Goal: Information Seeking & Learning: Learn about a topic

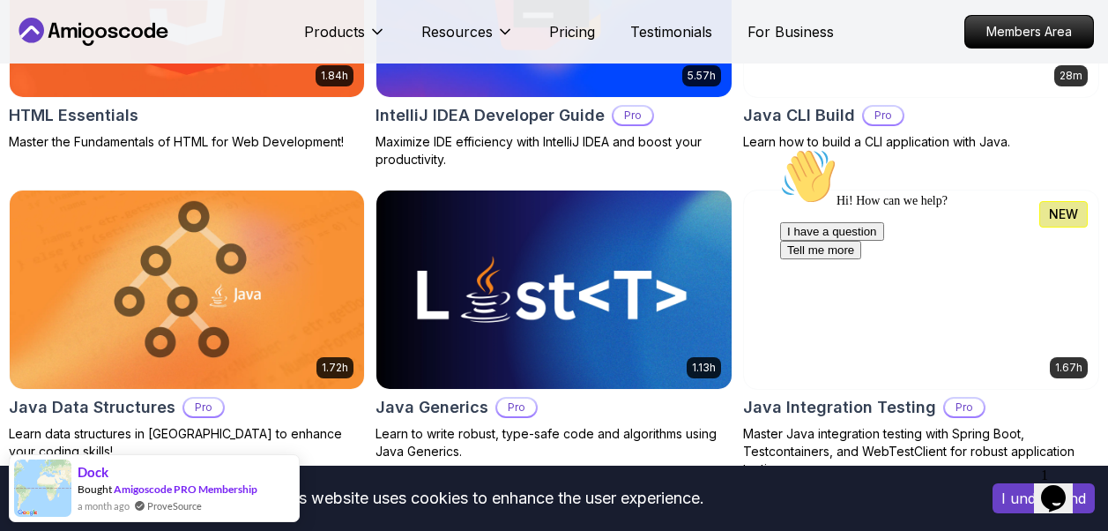
scroll to position [2557, 0]
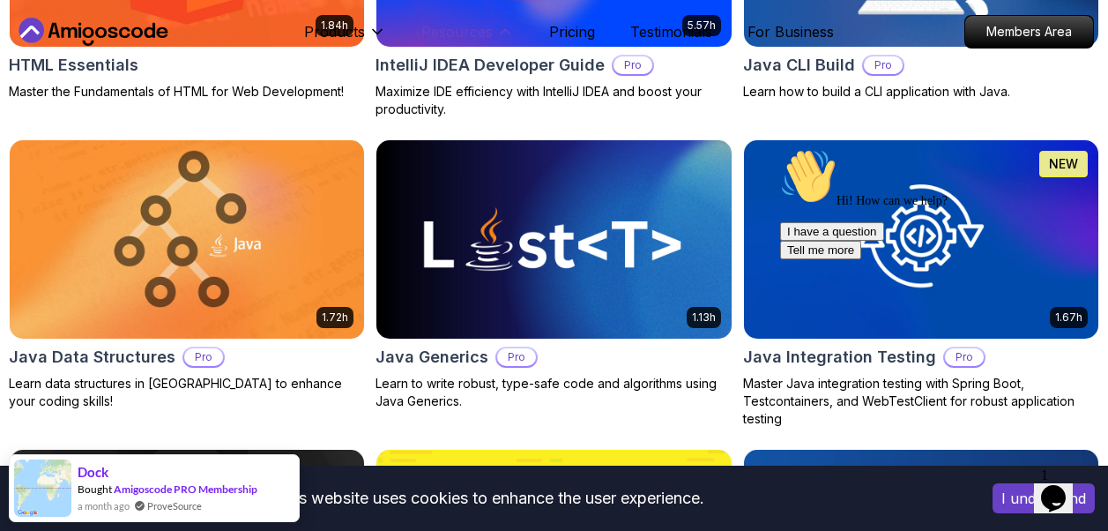
click at [501, 31] on icon at bounding box center [505, 32] width 9 height 4
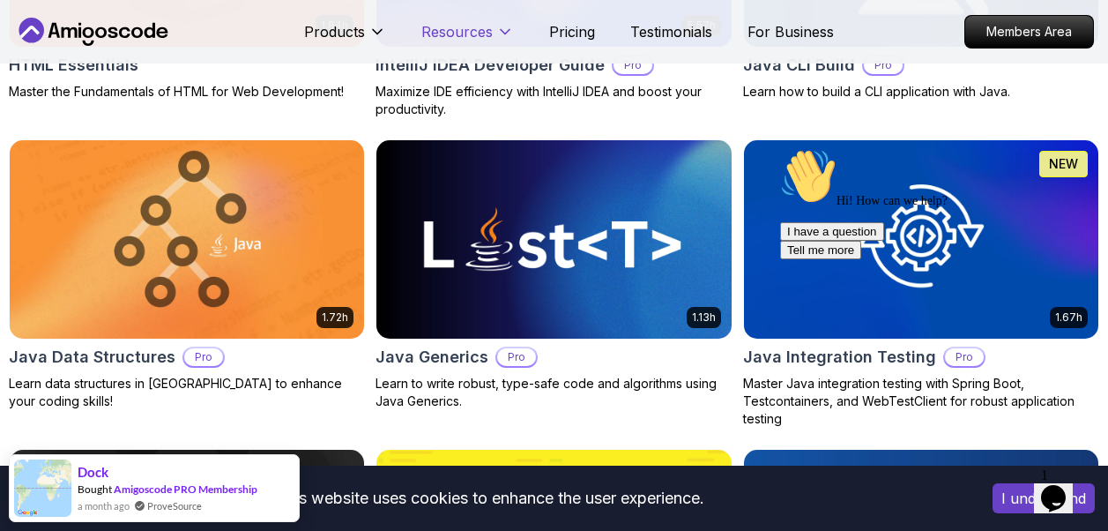
click at [501, 31] on icon at bounding box center [505, 32] width 9 height 4
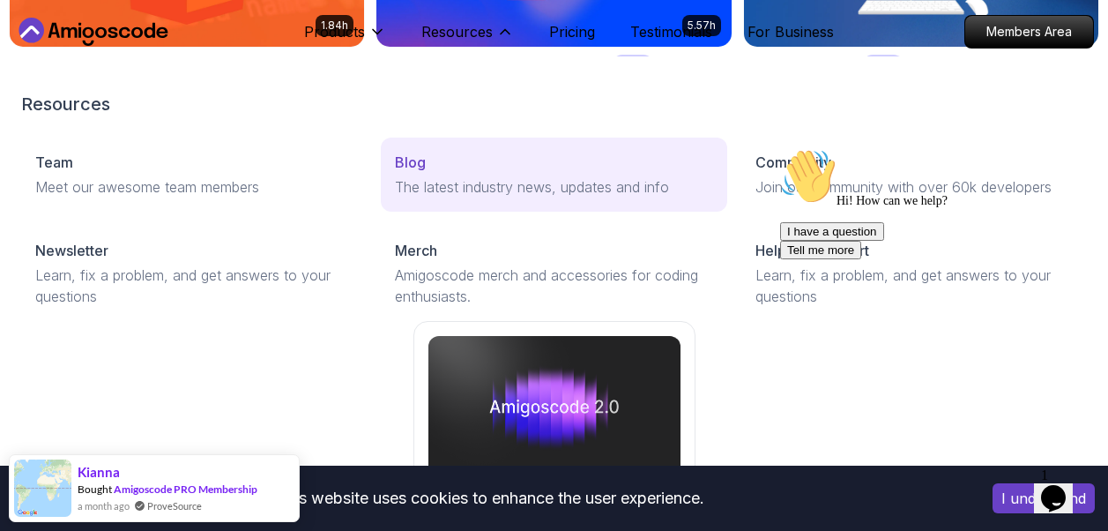
click at [596, 187] on p "The latest industry news, updates and info" at bounding box center [553, 186] width 317 height 21
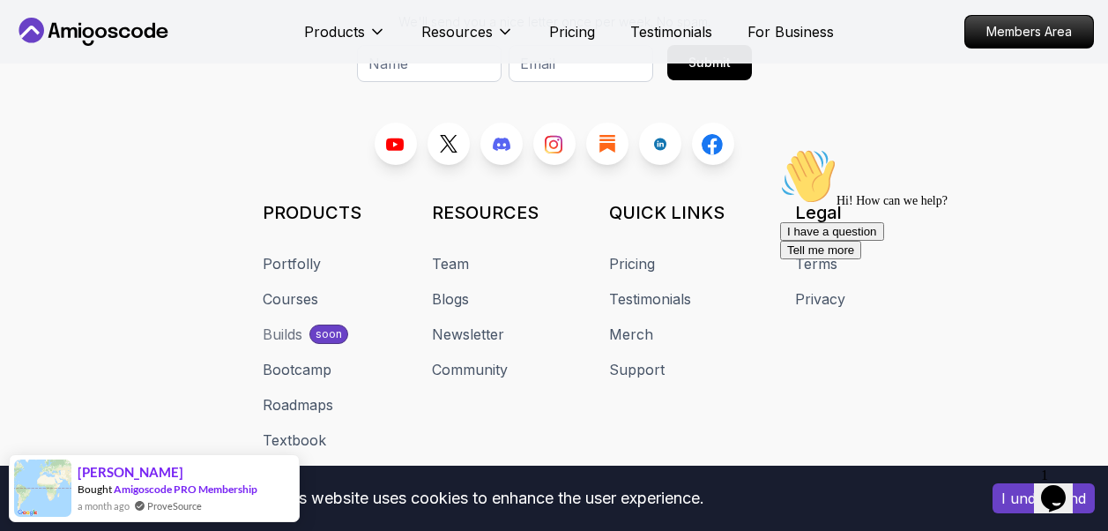
scroll to position [4209, 0]
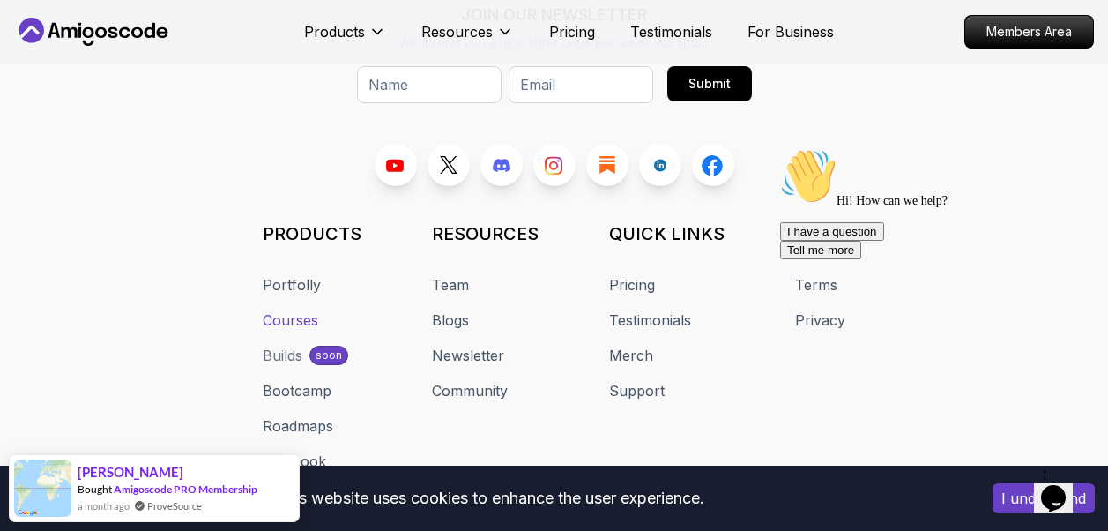
click at [289, 309] on link "Courses" at bounding box center [291, 319] width 56 height 21
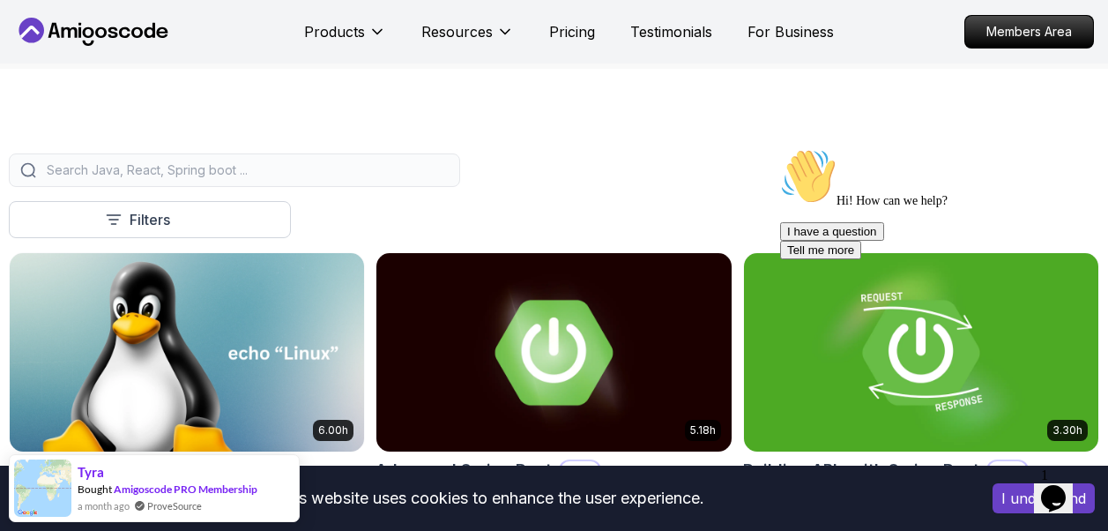
scroll to position [353, 0]
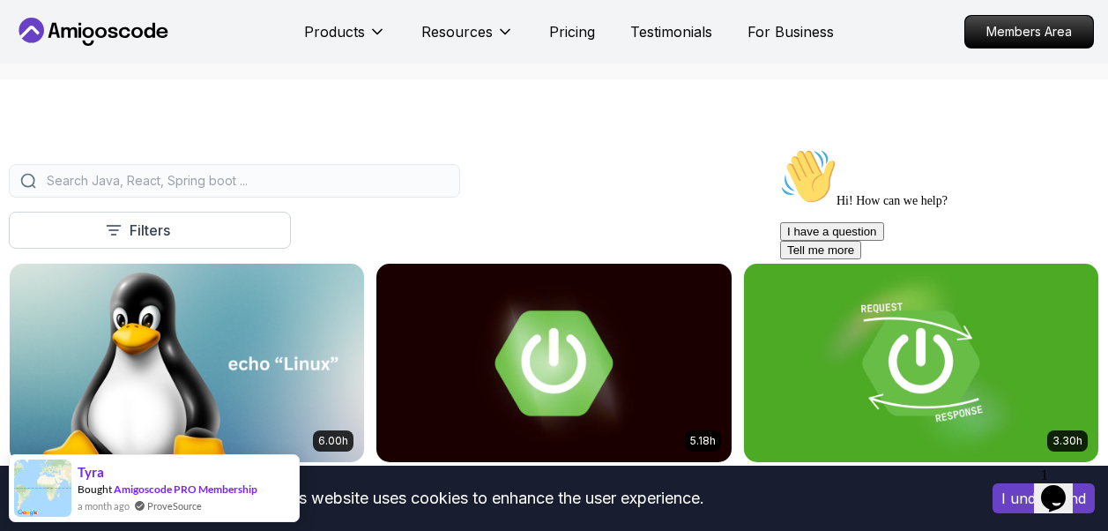
click at [117, 180] on input "search" at bounding box center [246, 181] width 406 height 18
click at [136, 227] on p "Filters" at bounding box center [150, 230] width 41 height 21
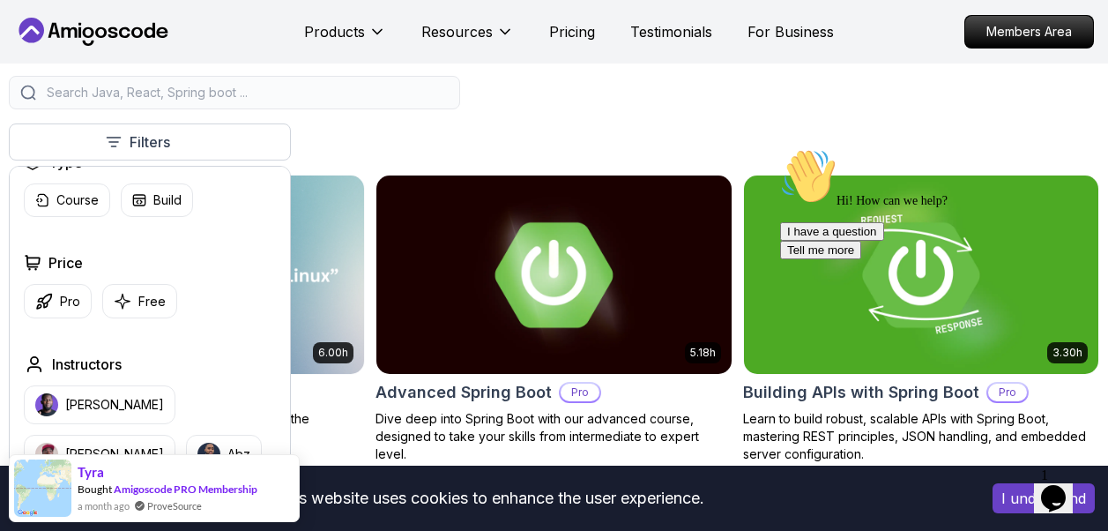
scroll to position [0, 0]
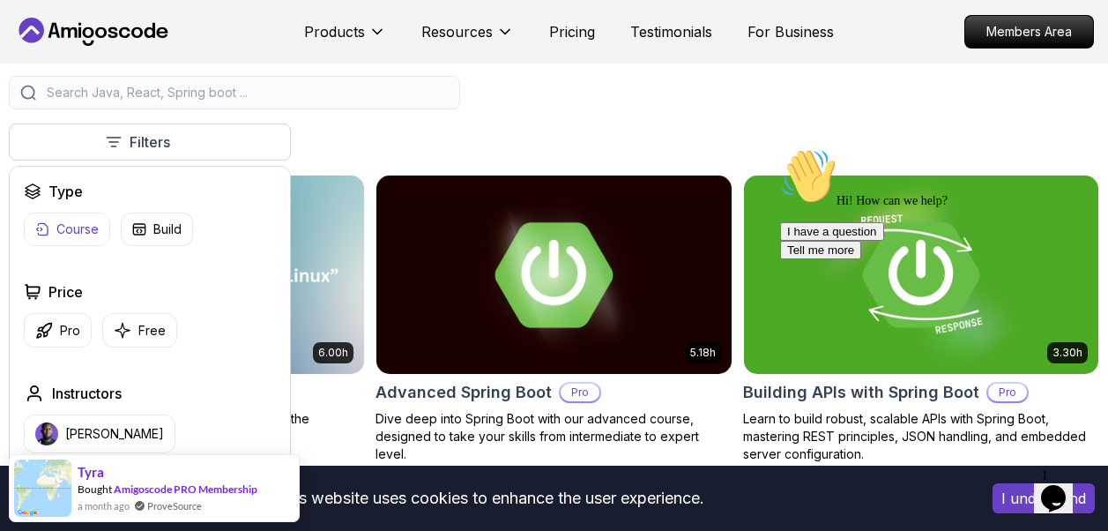
click at [84, 231] on p "Course" at bounding box center [77, 229] width 42 height 18
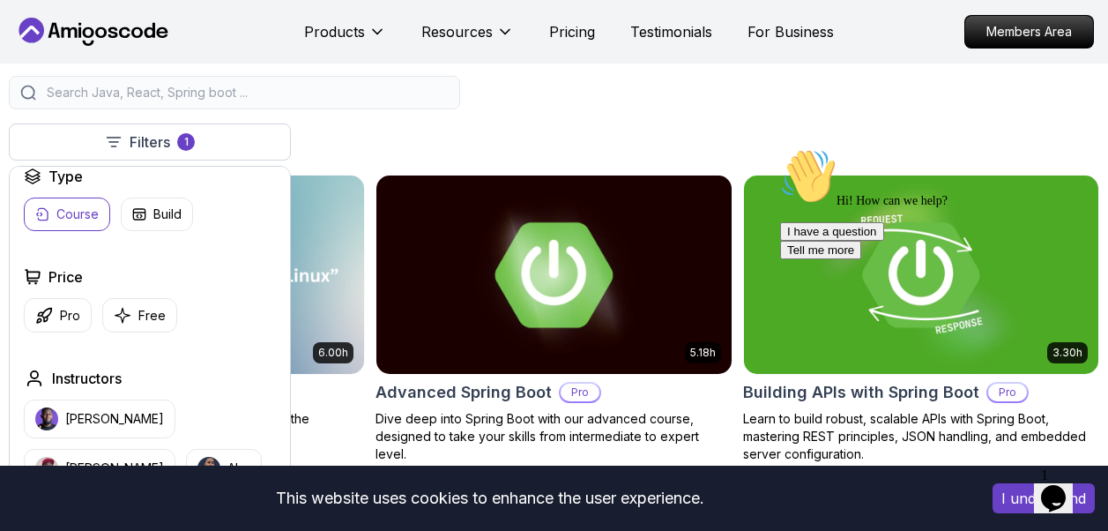
scroll to position [176, 0]
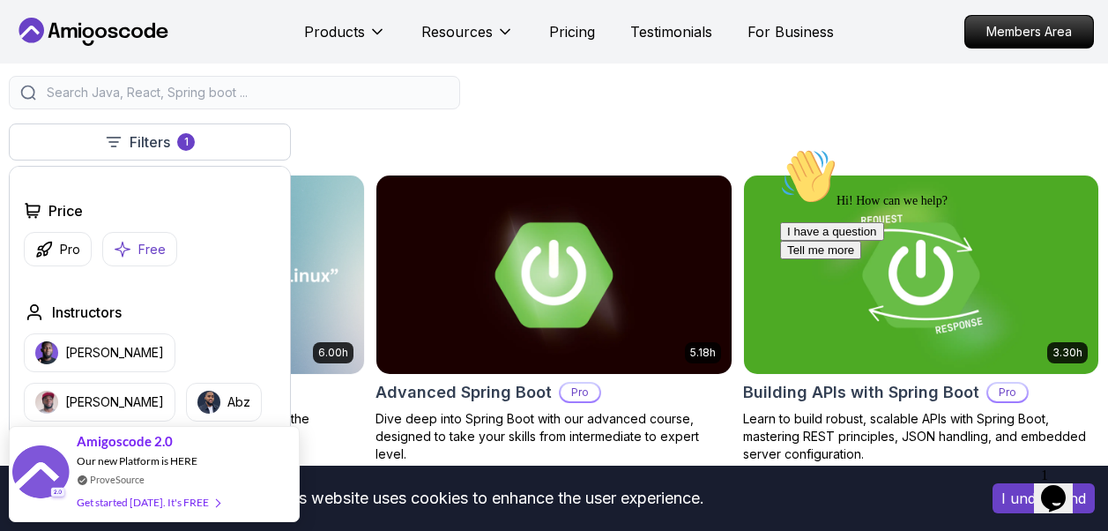
click at [128, 253] on icon "button" at bounding box center [123, 249] width 18 height 19
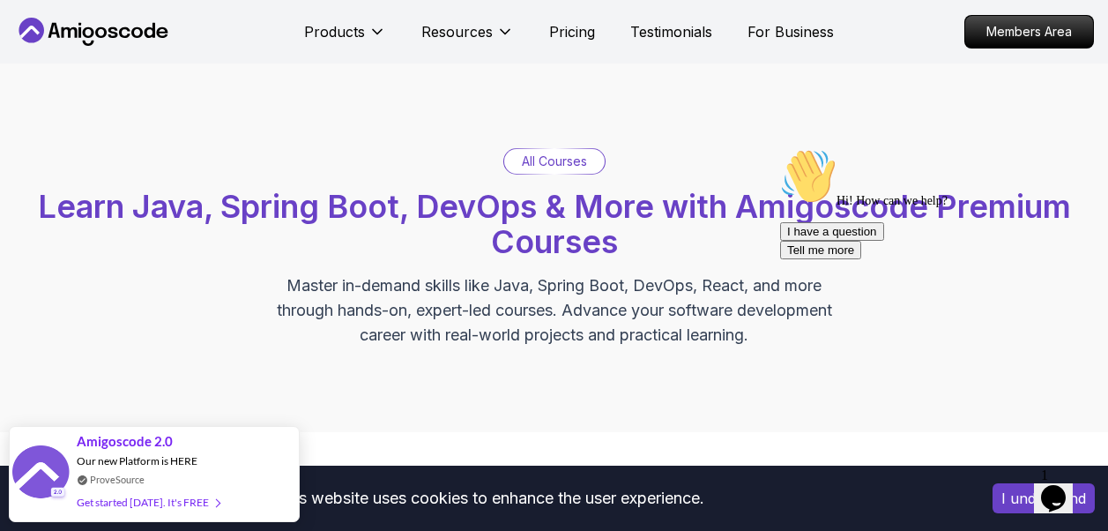
click at [879, 133] on div "All Courses Learn Java, Spring Boot, DevOps & More with Amigoscode Premium Cour…" at bounding box center [554, 247] width 1108 height 369
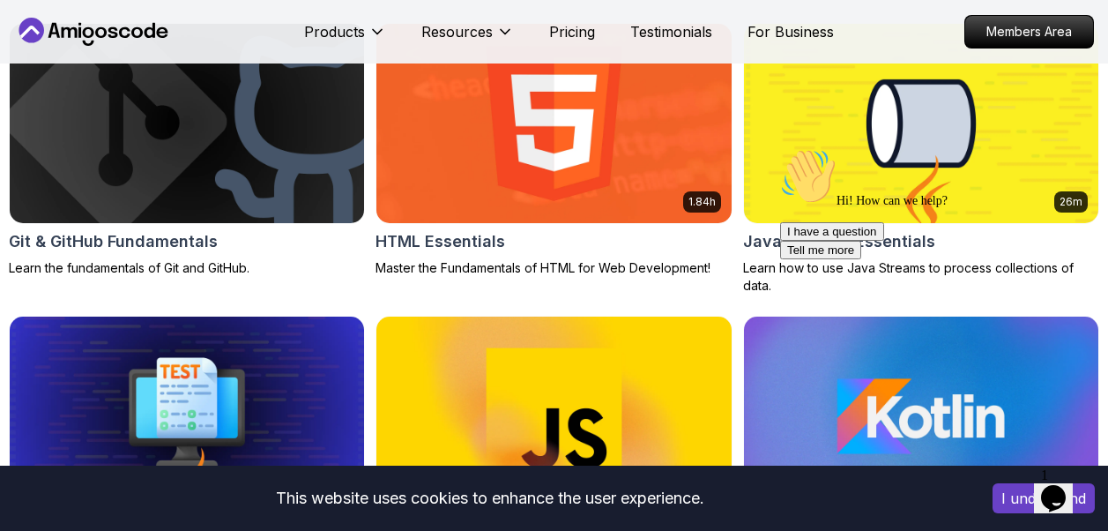
scroll to position [882, 0]
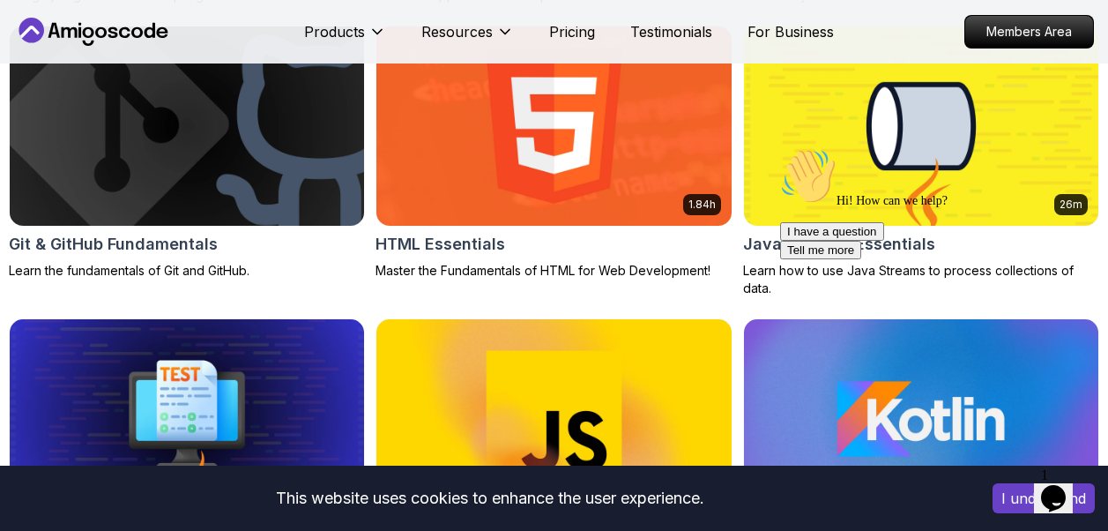
drag, startPoint x: 261, startPoint y: 146, endPoint x: 251, endPoint y: 150, distance: 10.3
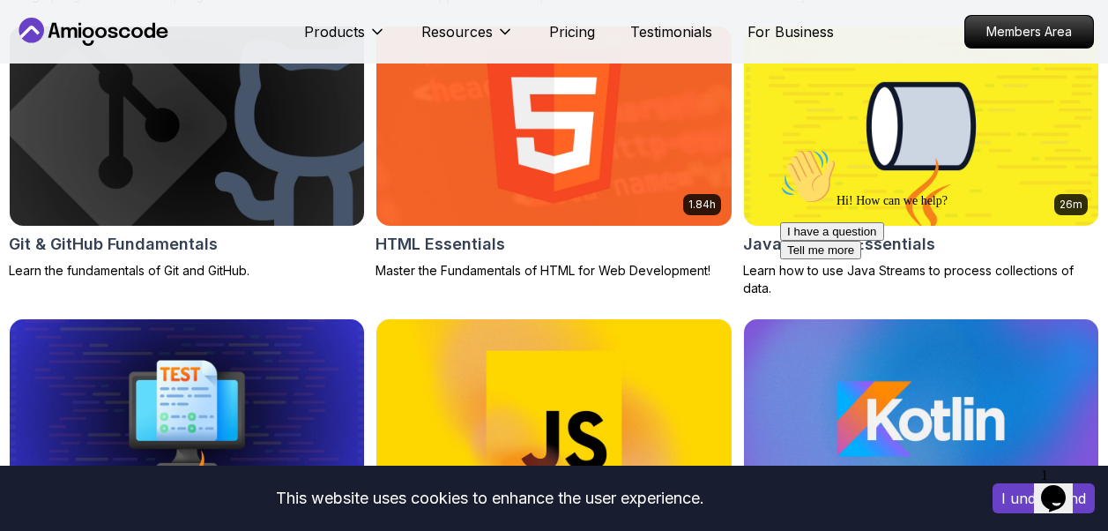
click at [1068, 484] on div "Opens Chat This icon Opens the chat window." at bounding box center [1054, 498] width 28 height 28
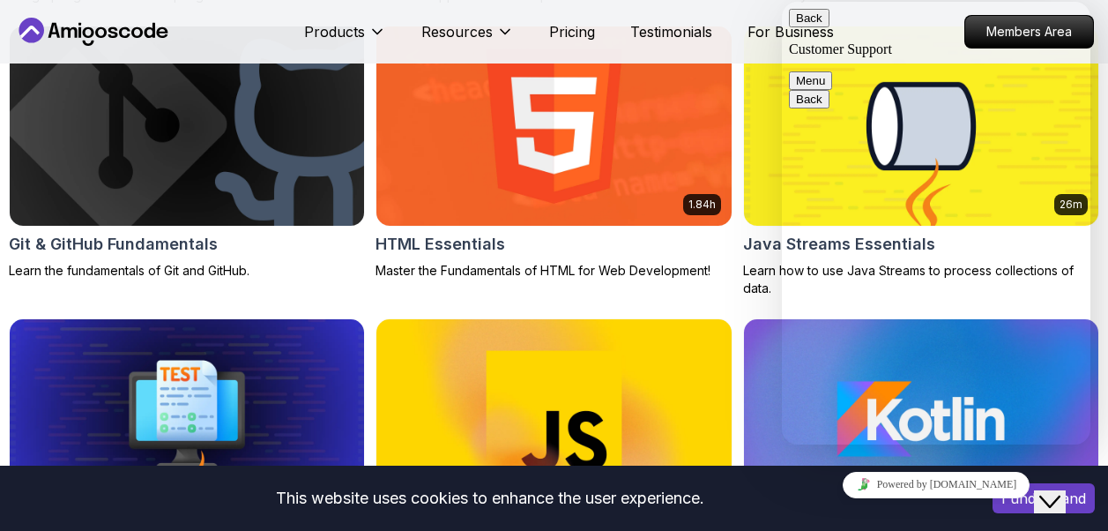
click at [739, 3] on nav "Products Resources Pricing Testimonials For Business Members Area" at bounding box center [554, 31] width 1080 height 63
click at [1061, 491] on div "Close Chat This icon closes the chat window." at bounding box center [1050, 501] width 21 height 21
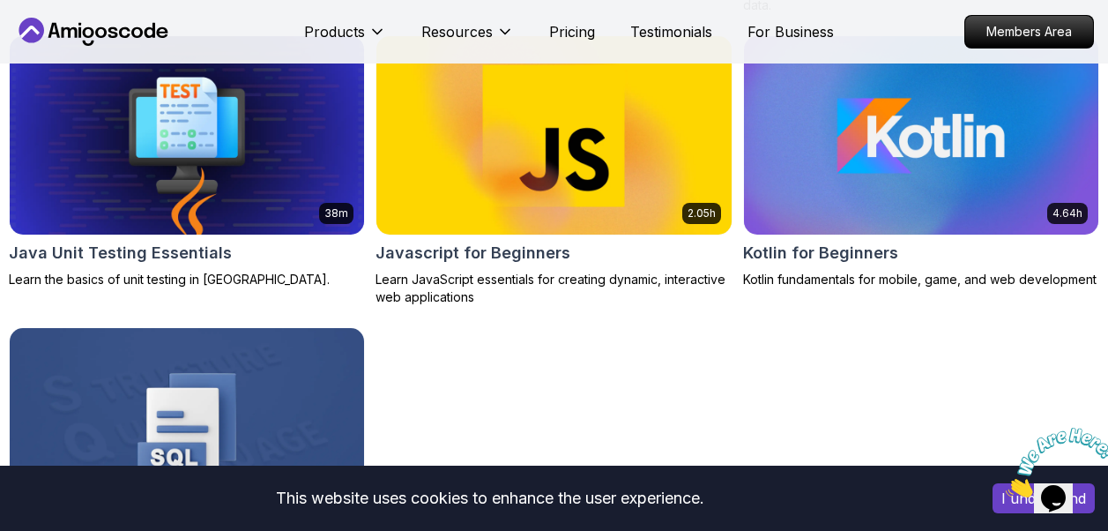
scroll to position [1323, 0]
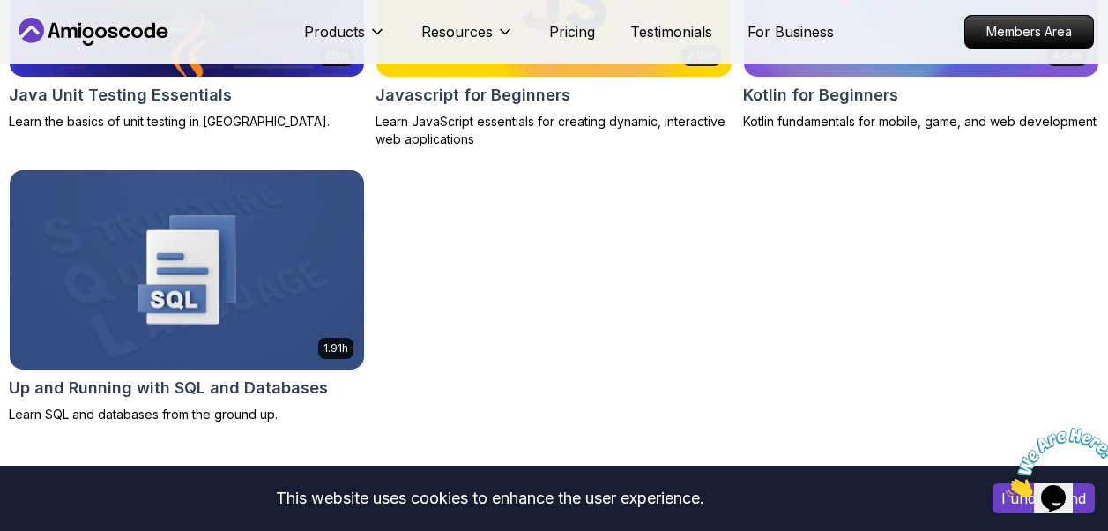
click at [70, 36] on icon at bounding box center [70, 32] width 16 height 11
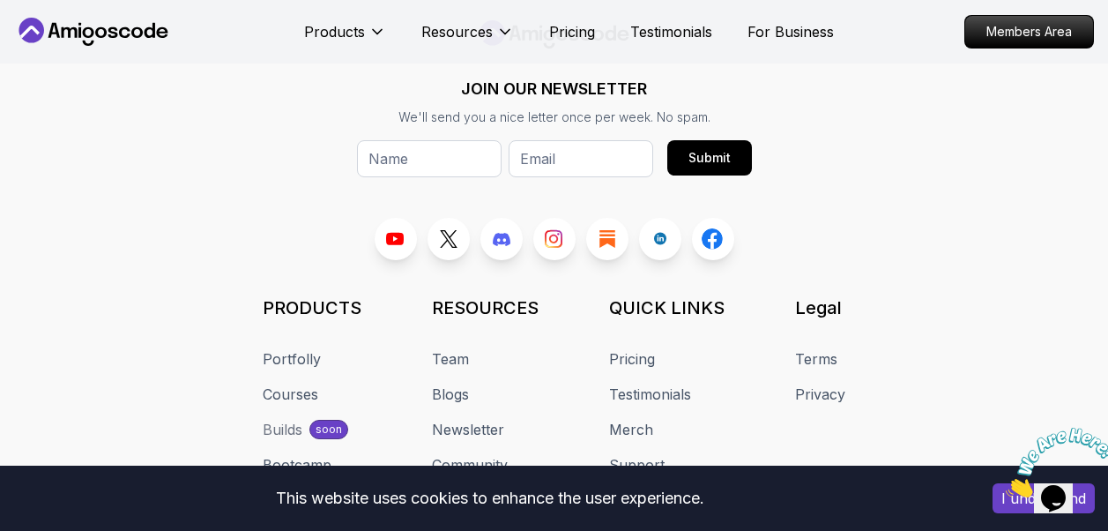
scroll to position [10534, 0]
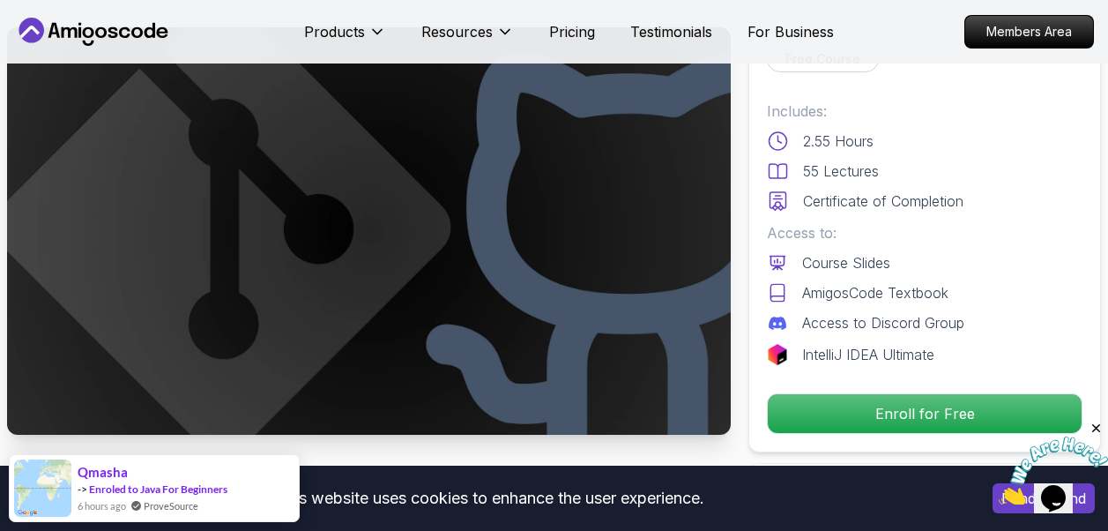
scroll to position [88, 0]
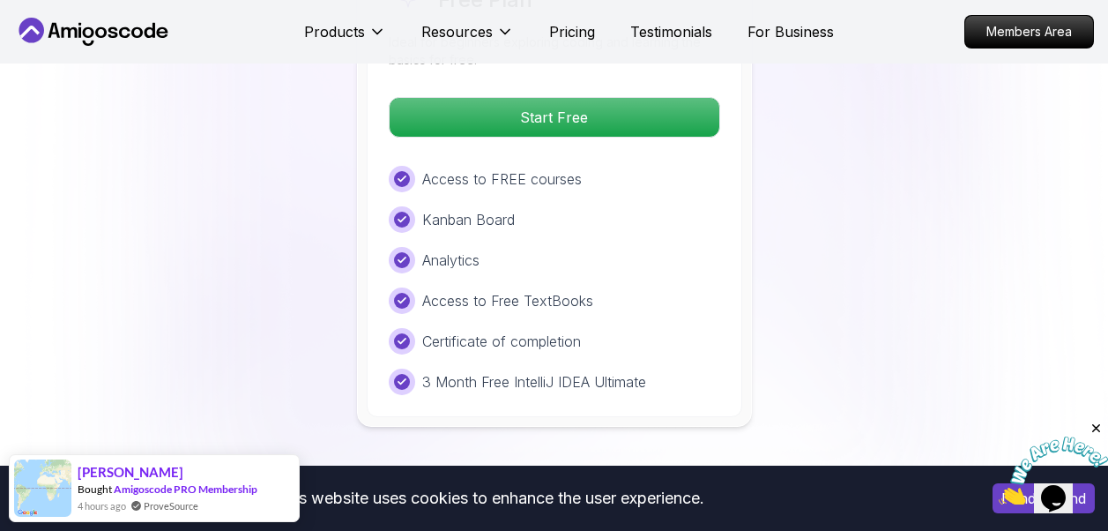
scroll to position [3968, 0]
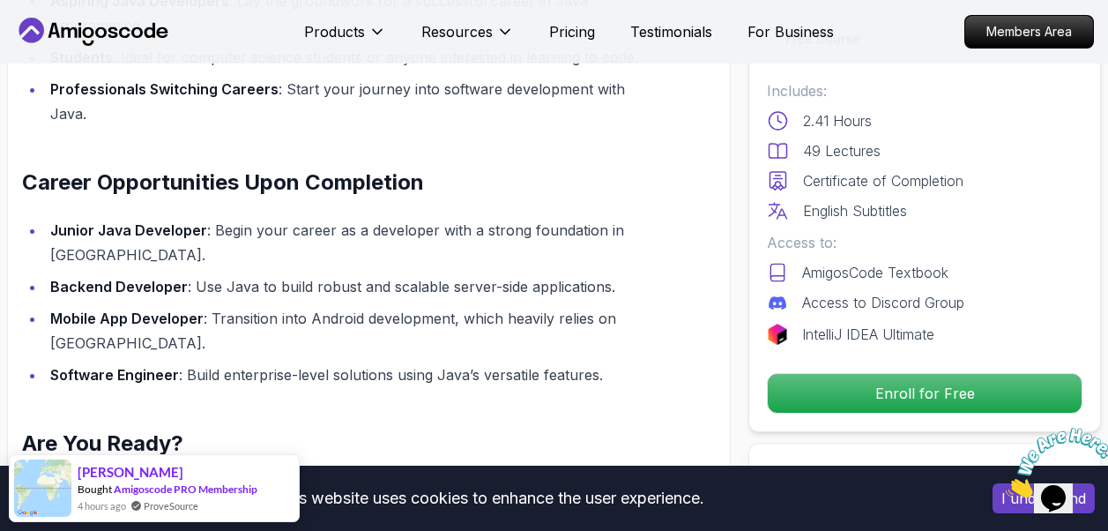
scroll to position [2204, 0]
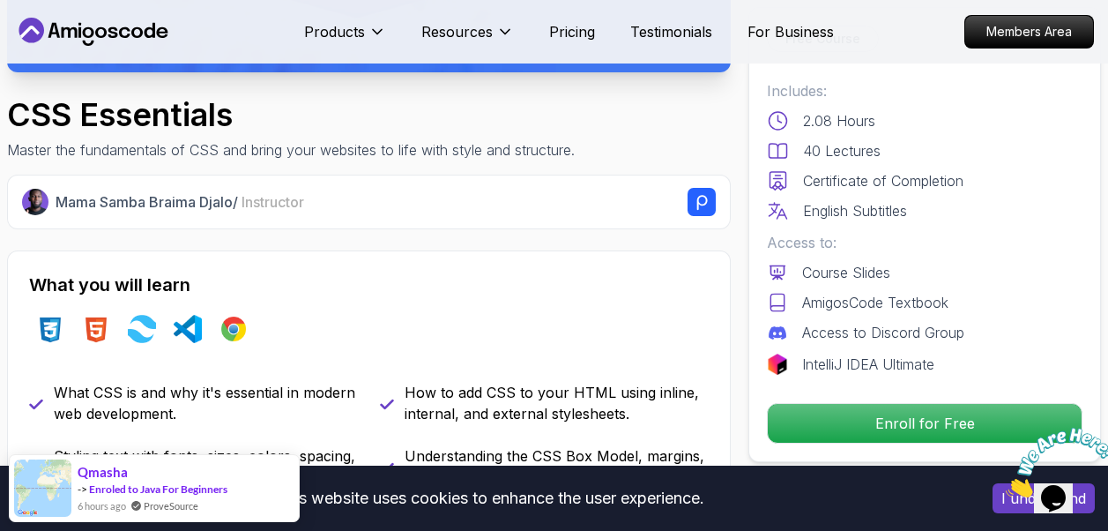
scroll to position [529, 0]
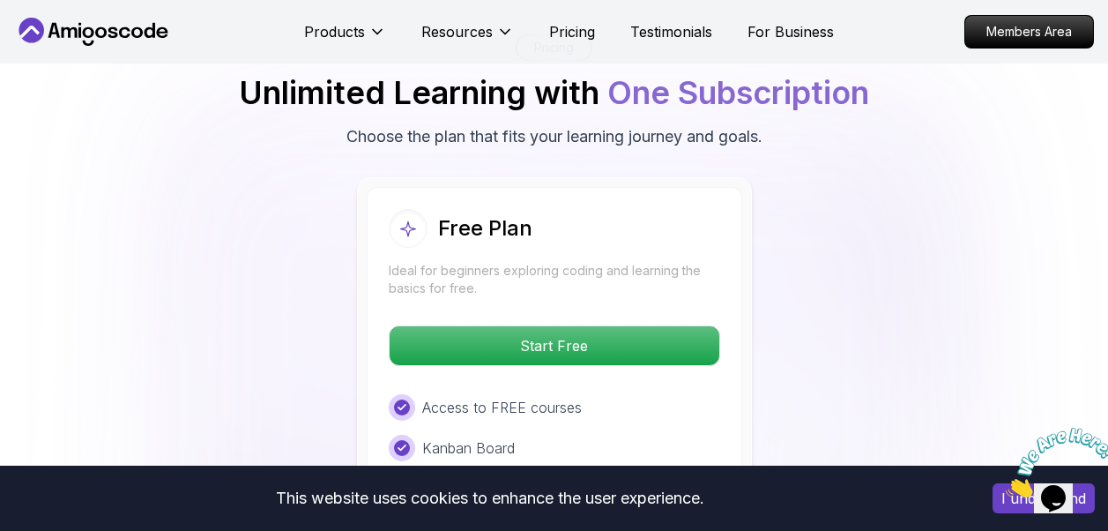
scroll to position [3968, 0]
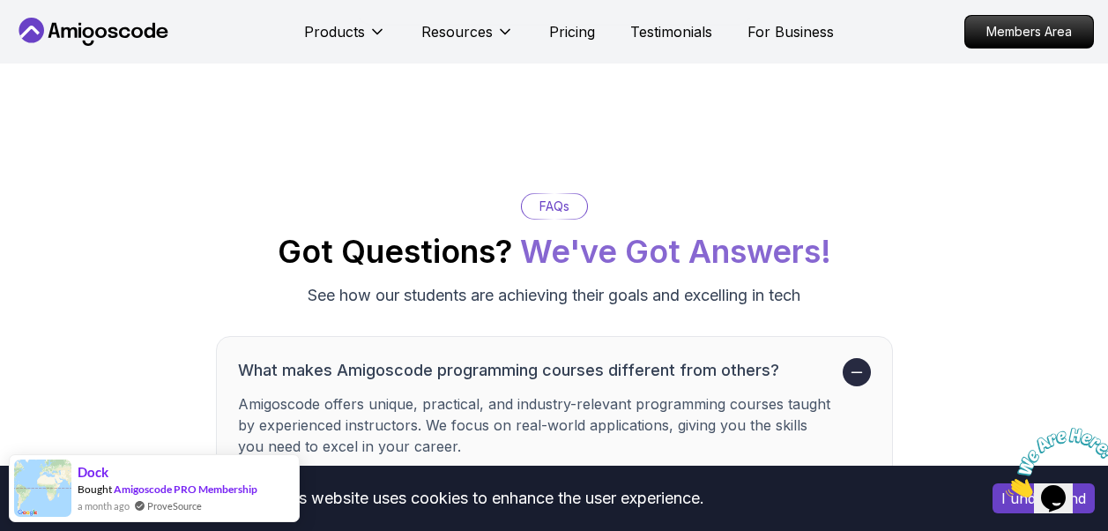
scroll to position [4409, 0]
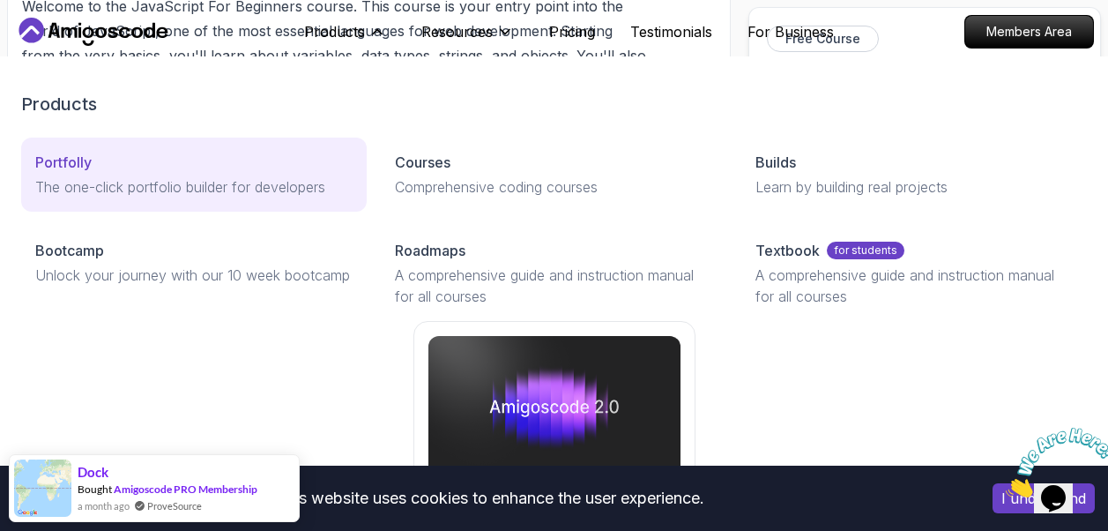
scroll to position [1146, 0]
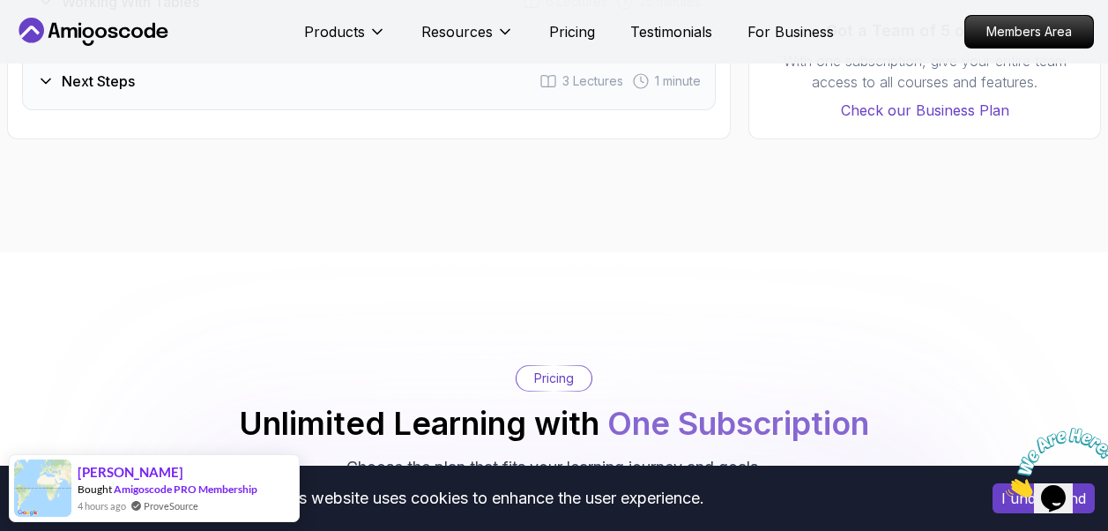
scroll to position [2910, 0]
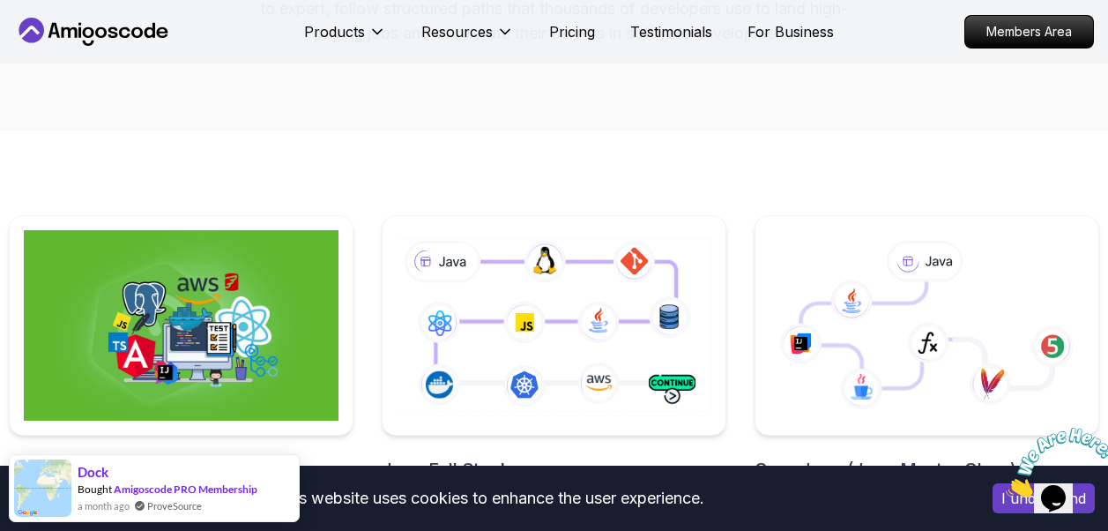
scroll to position [441, 0]
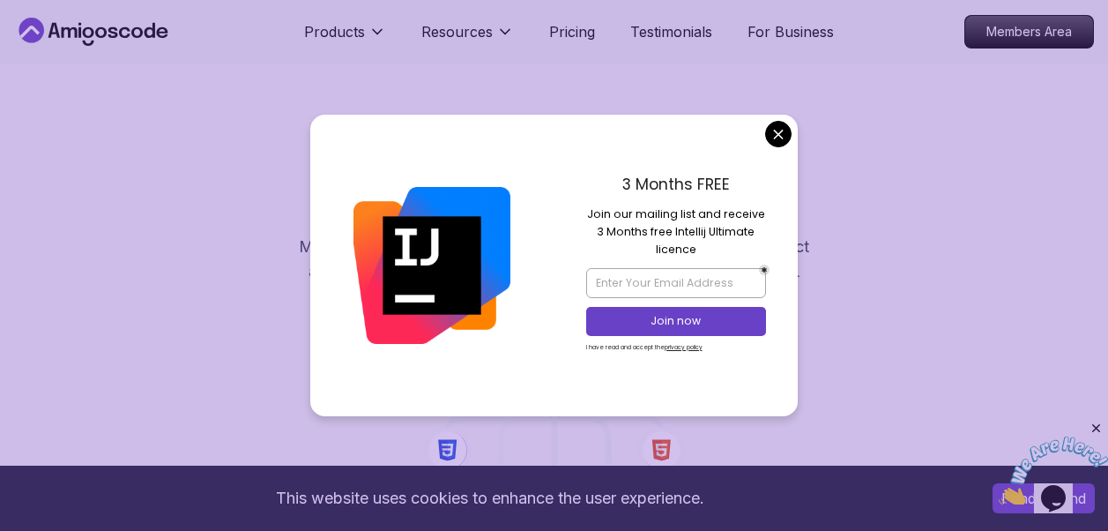
click at [775, 114] on div "Frontend Developer Frontend Developer Roadmap Master modern frontend developmen…" at bounding box center [554, 352] width 1108 height 578
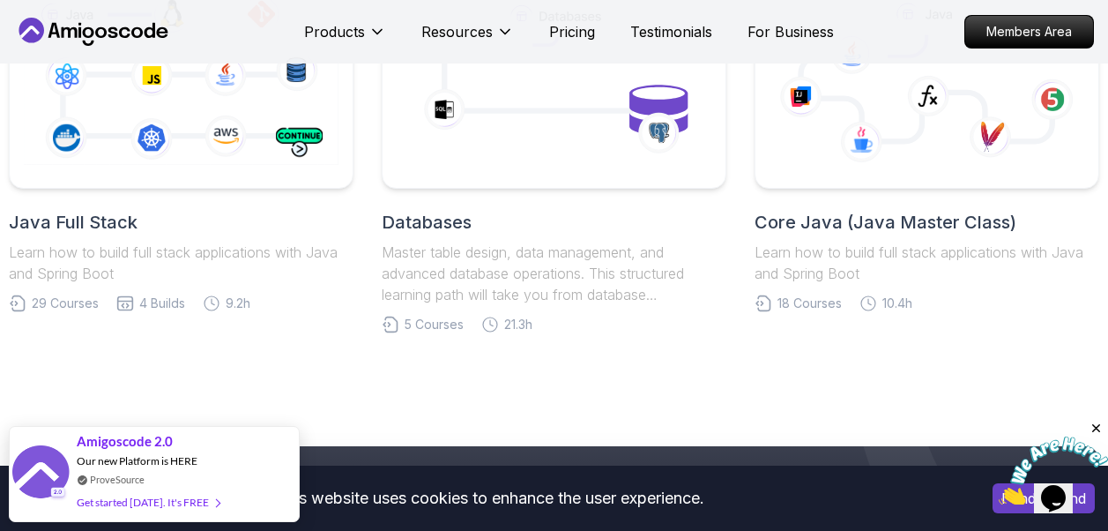
scroll to position [5820, 0]
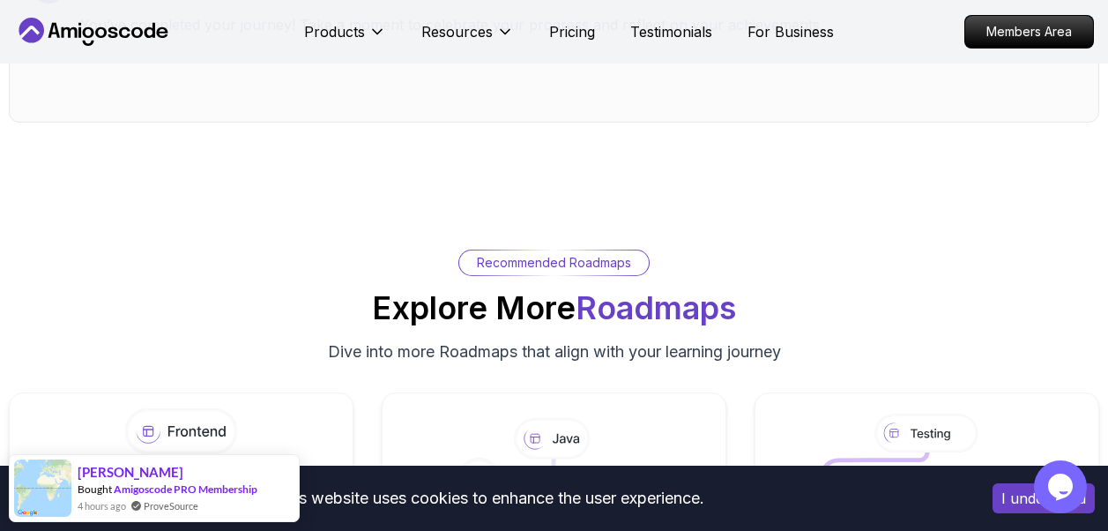
scroll to position [5643, 0]
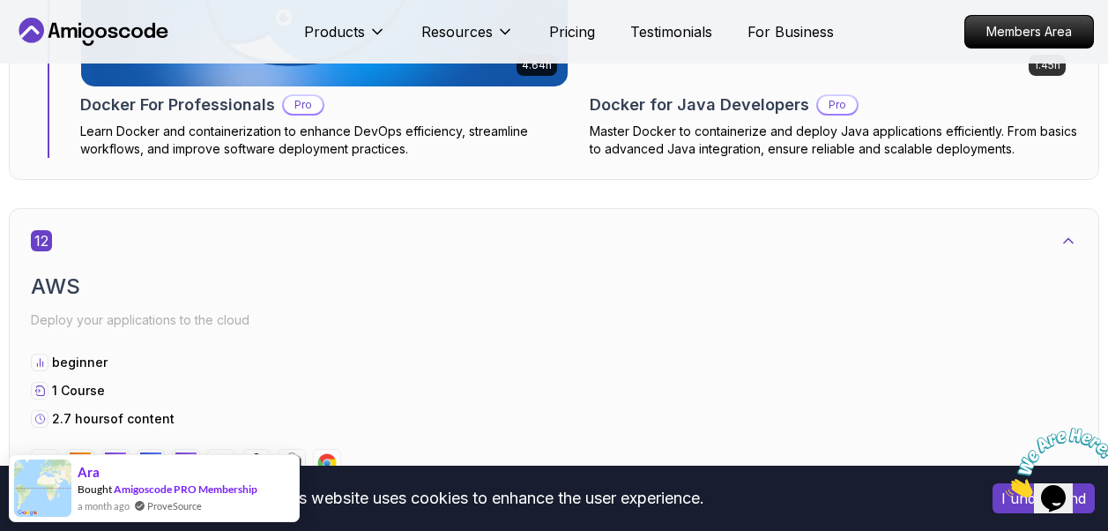
scroll to position [9611, 0]
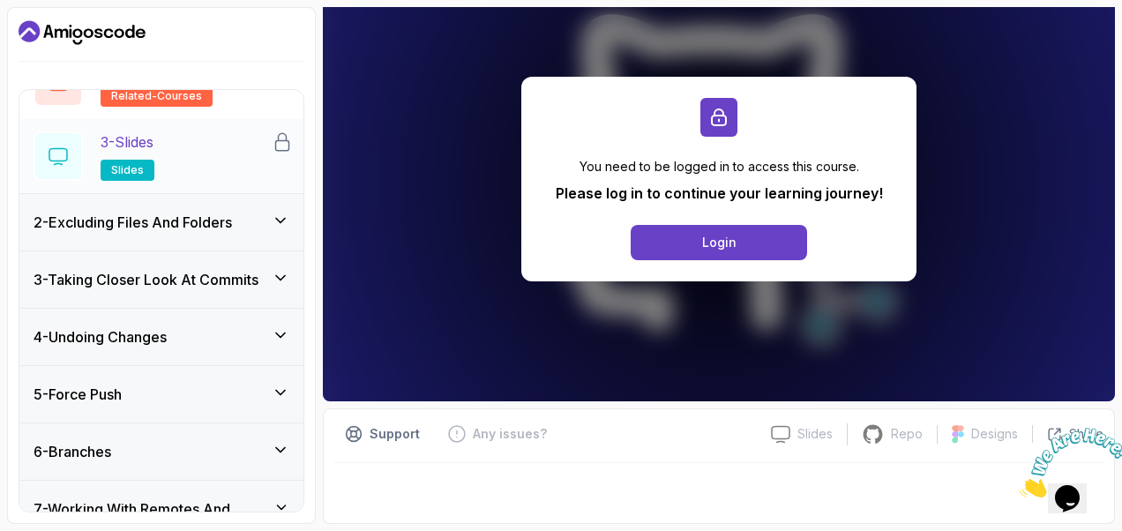
scroll to position [176, 0]
click at [136, 169] on span "slides" at bounding box center [127, 169] width 33 height 14
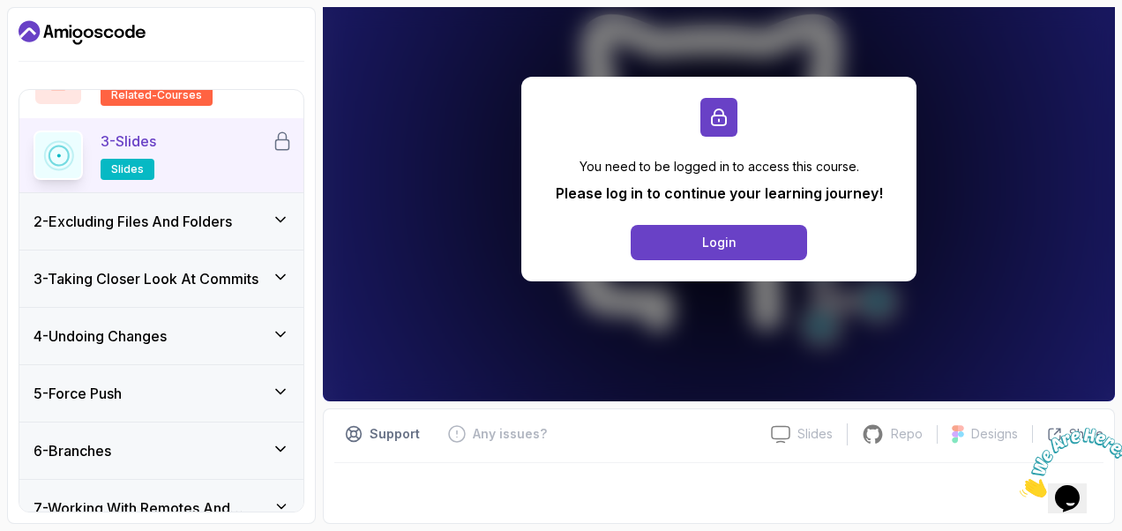
click at [136, 169] on span "slides" at bounding box center [127, 169] width 33 height 14
click at [1019, 485] on icon "Close" at bounding box center [1019, 492] width 0 height 15
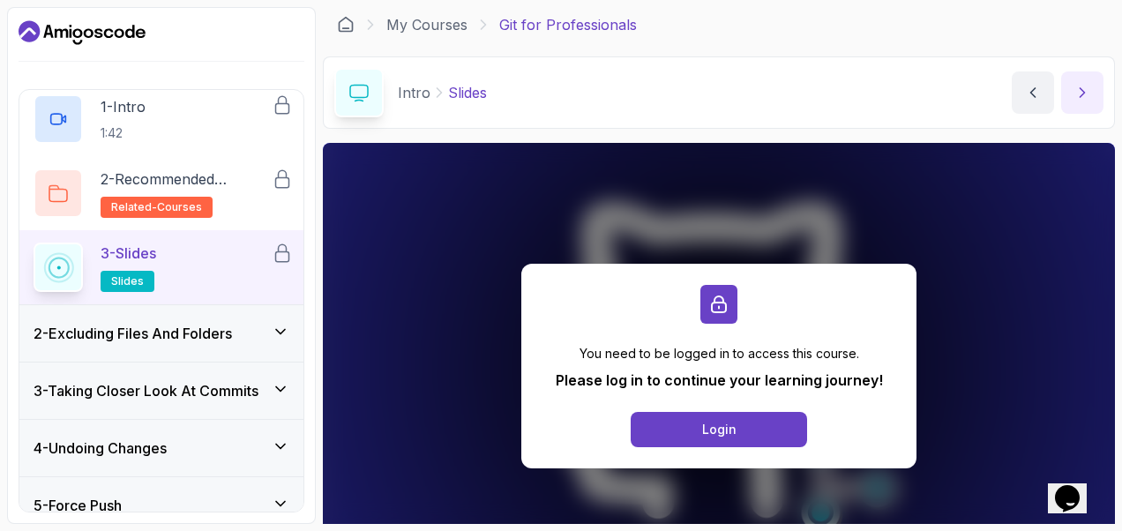
click at [1072, 76] on button "next content" at bounding box center [1082, 92] width 42 height 42
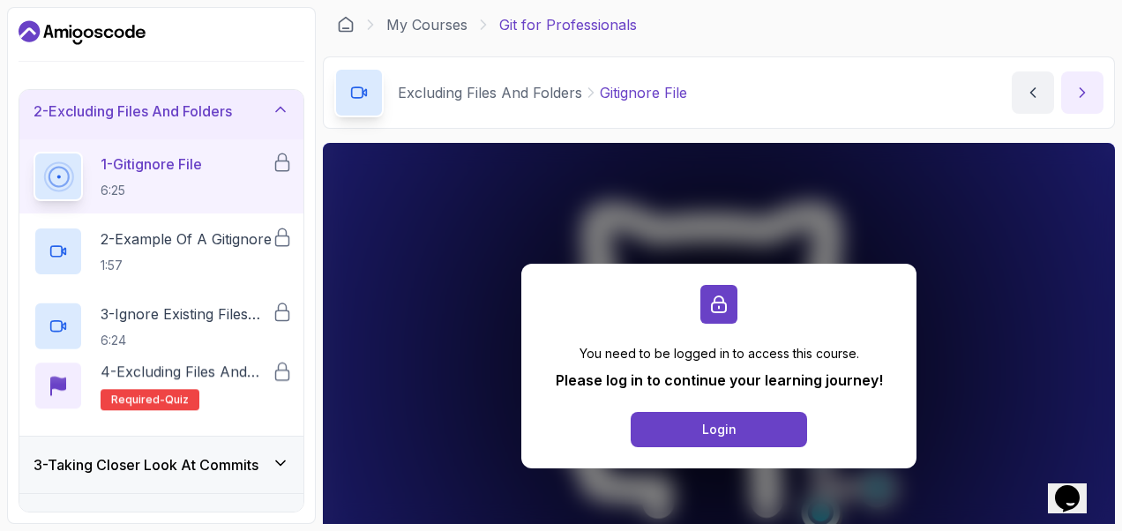
scroll to position [61, 0]
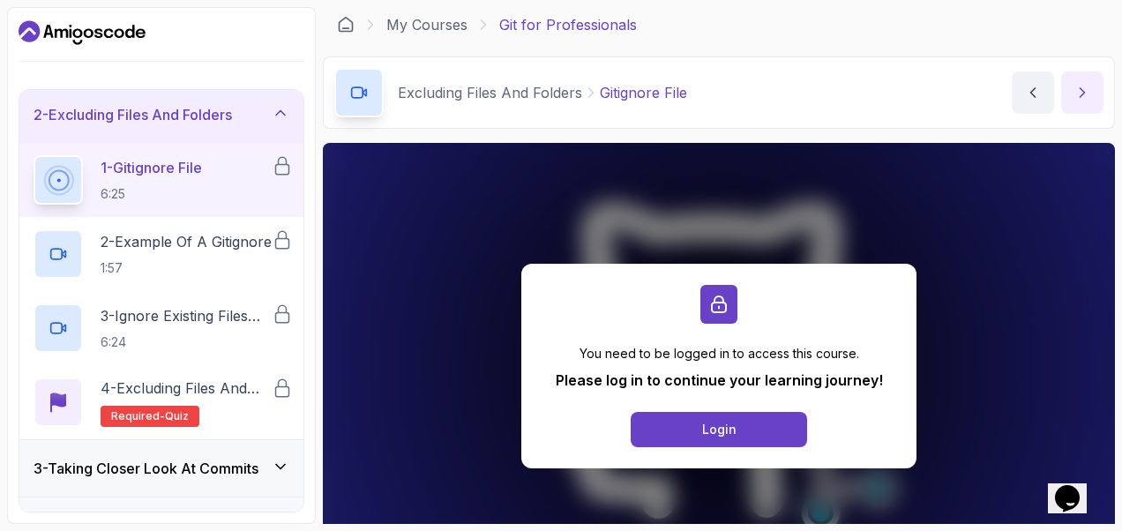
click at [1072, 76] on button "next content" at bounding box center [1082, 92] width 42 height 42
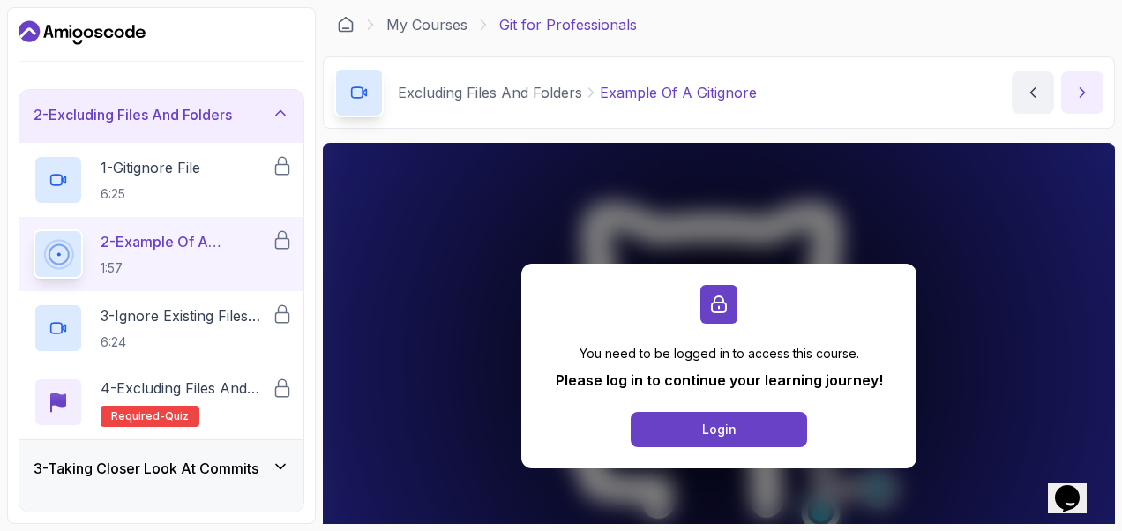
click at [1072, 76] on button "next content" at bounding box center [1082, 92] width 42 height 42
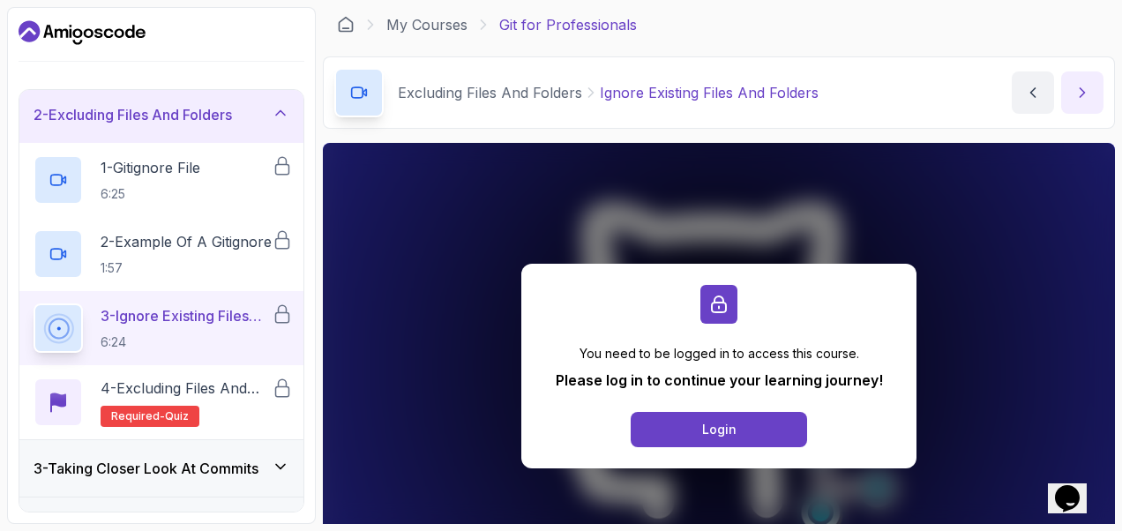
click at [1072, 76] on button "next content" at bounding box center [1082, 92] width 42 height 42
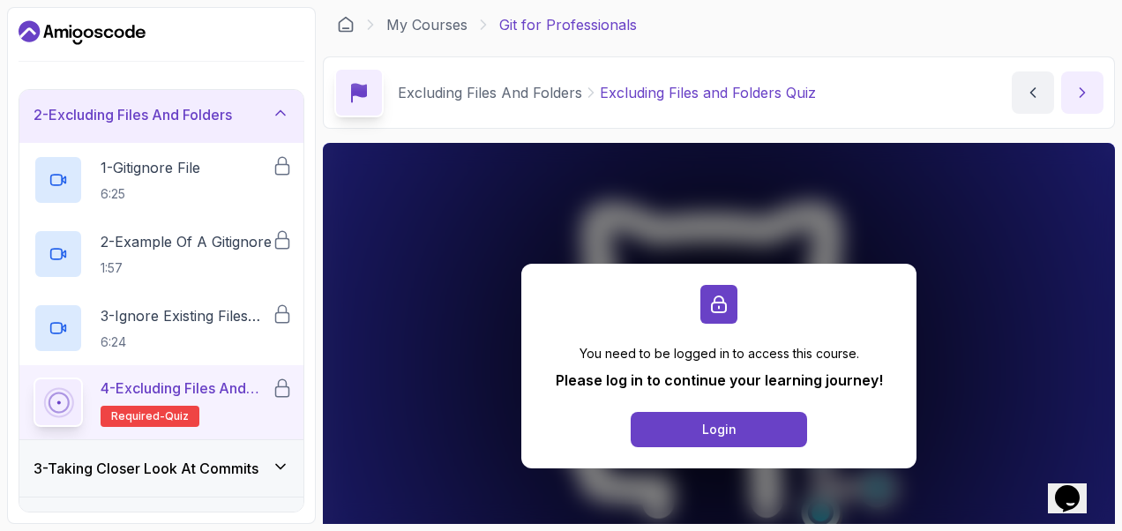
click at [1072, 76] on button "next content" at bounding box center [1082, 92] width 42 height 42
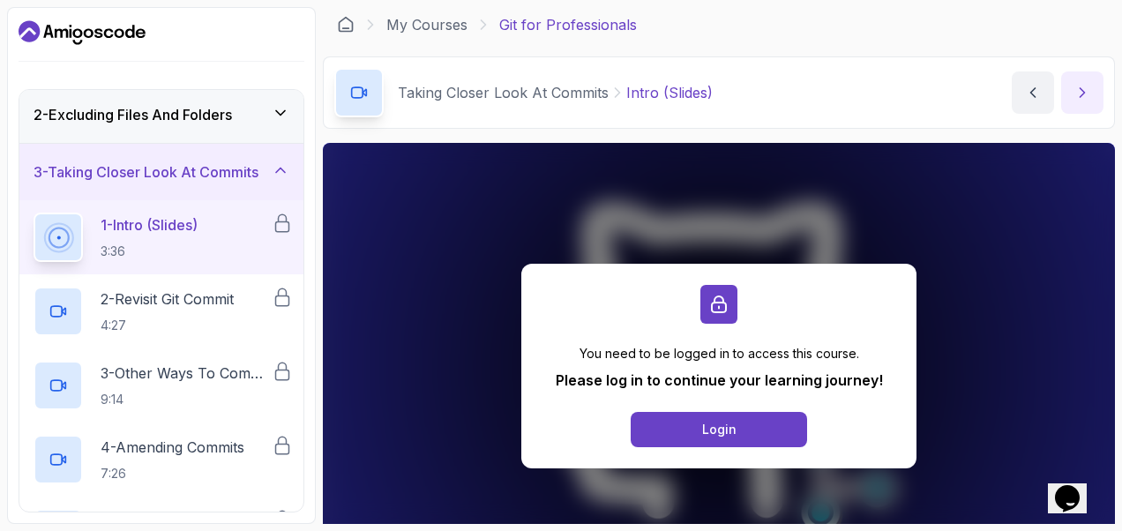
click at [1072, 76] on button "next content" at bounding box center [1082, 92] width 42 height 42
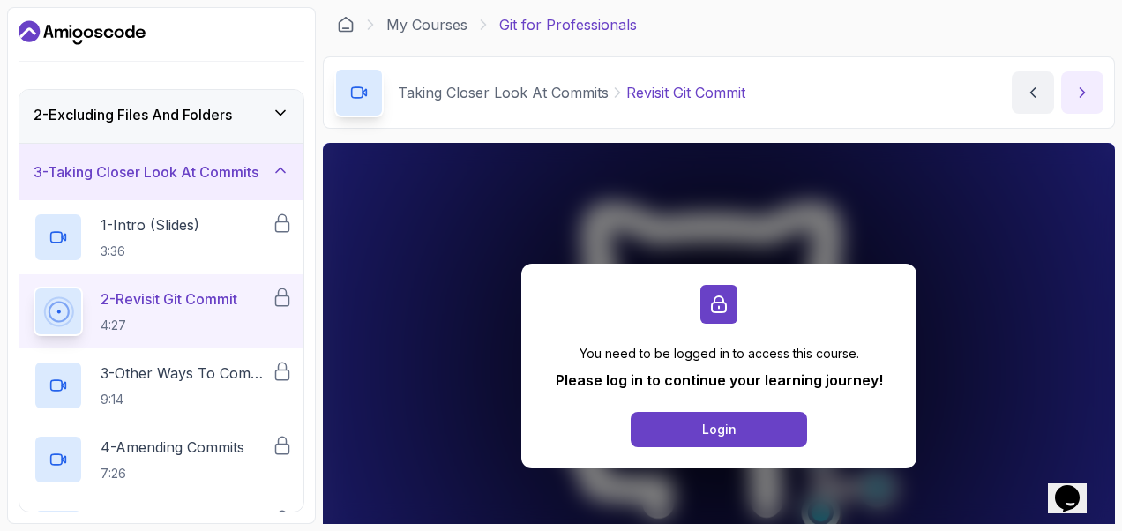
click at [1072, 76] on button "next content" at bounding box center [1082, 92] width 42 height 42
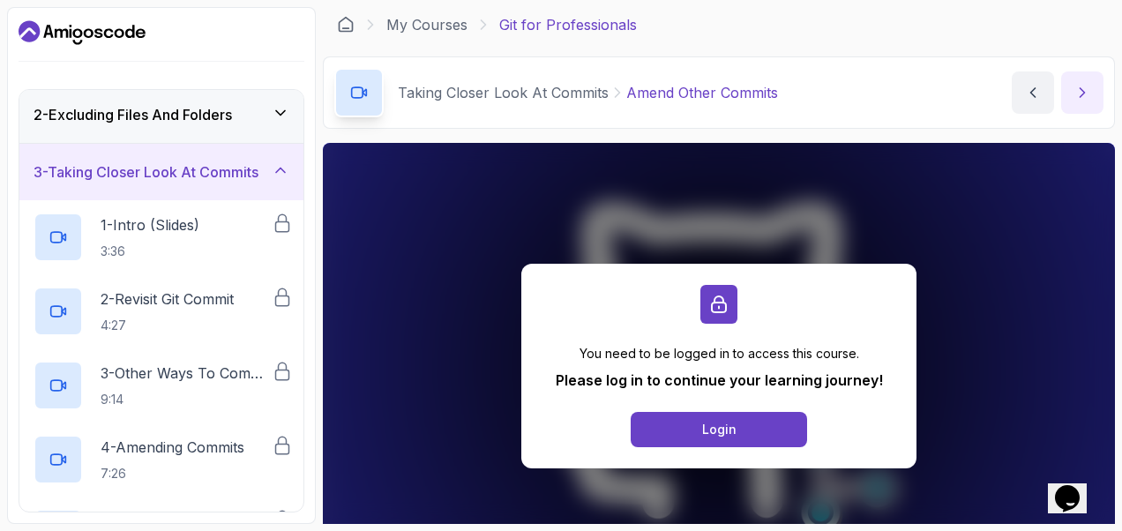
click at [1072, 76] on button "next content" at bounding box center [1082, 92] width 42 height 42
